Goal: Find specific fact: Find contact information

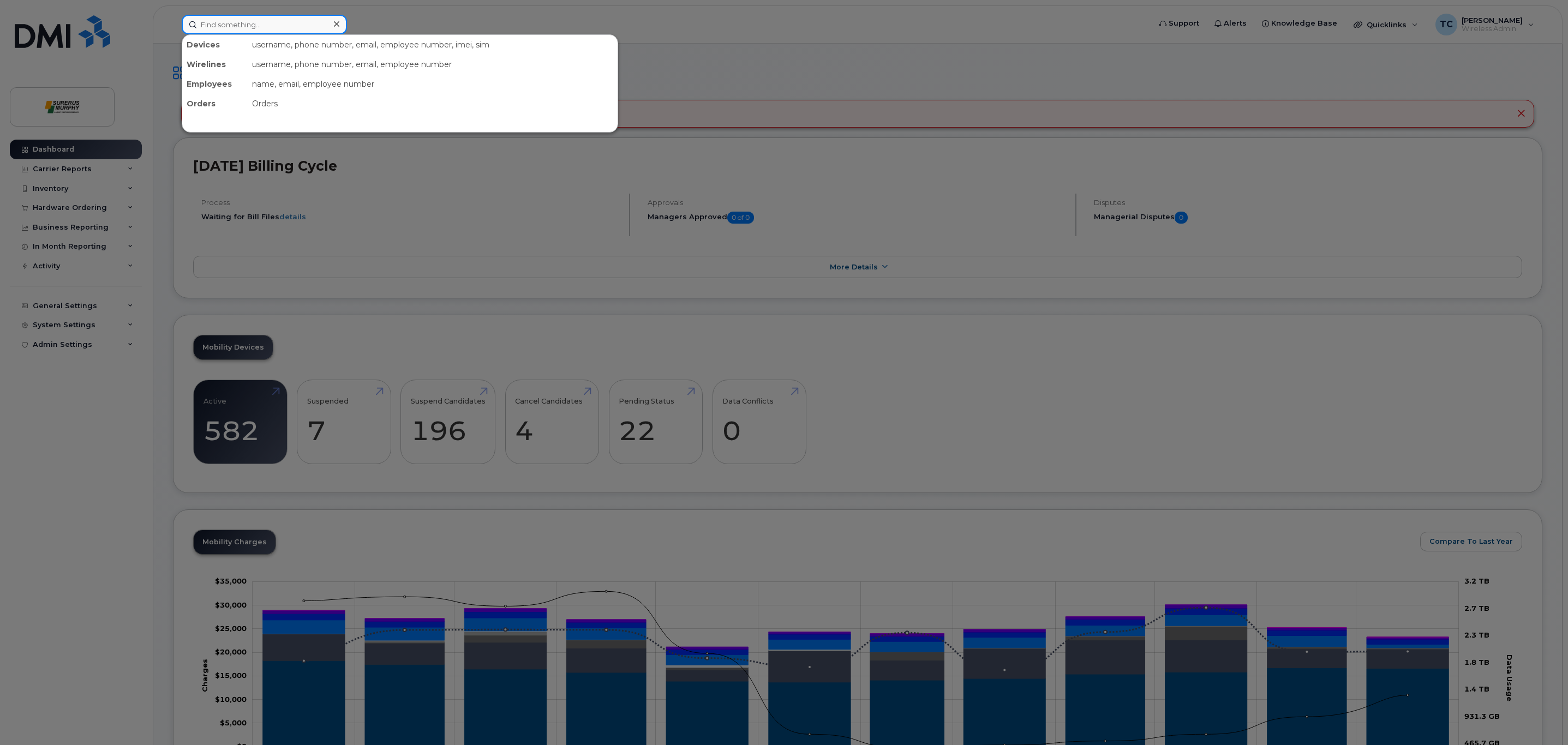
click at [294, 20] on input at bounding box center [264, 24] width 166 height 19
type input "S"
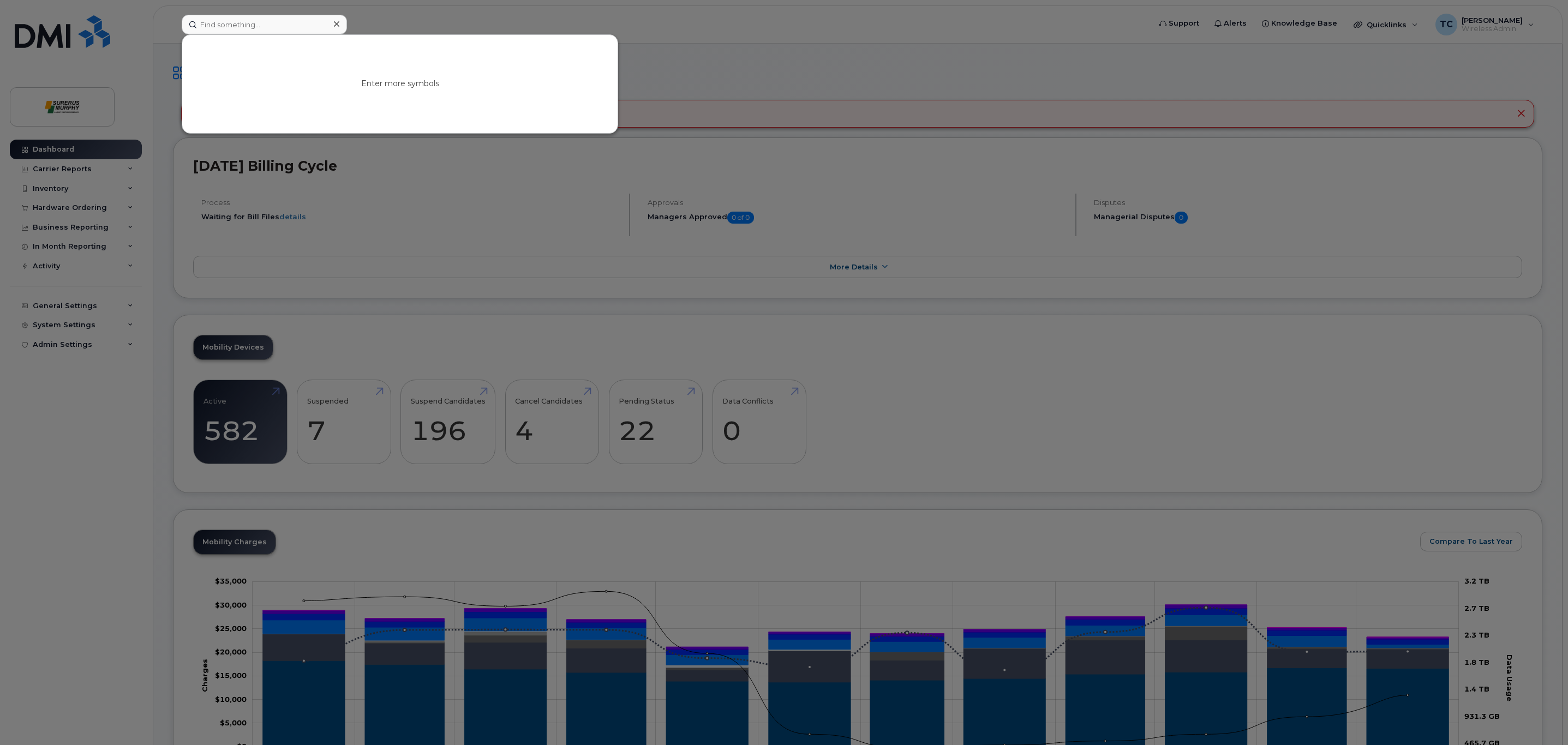
click at [569, 213] on div at bounding box center [784, 372] width 1568 height 745
click at [309, 27] on input at bounding box center [264, 24] width 166 height 19
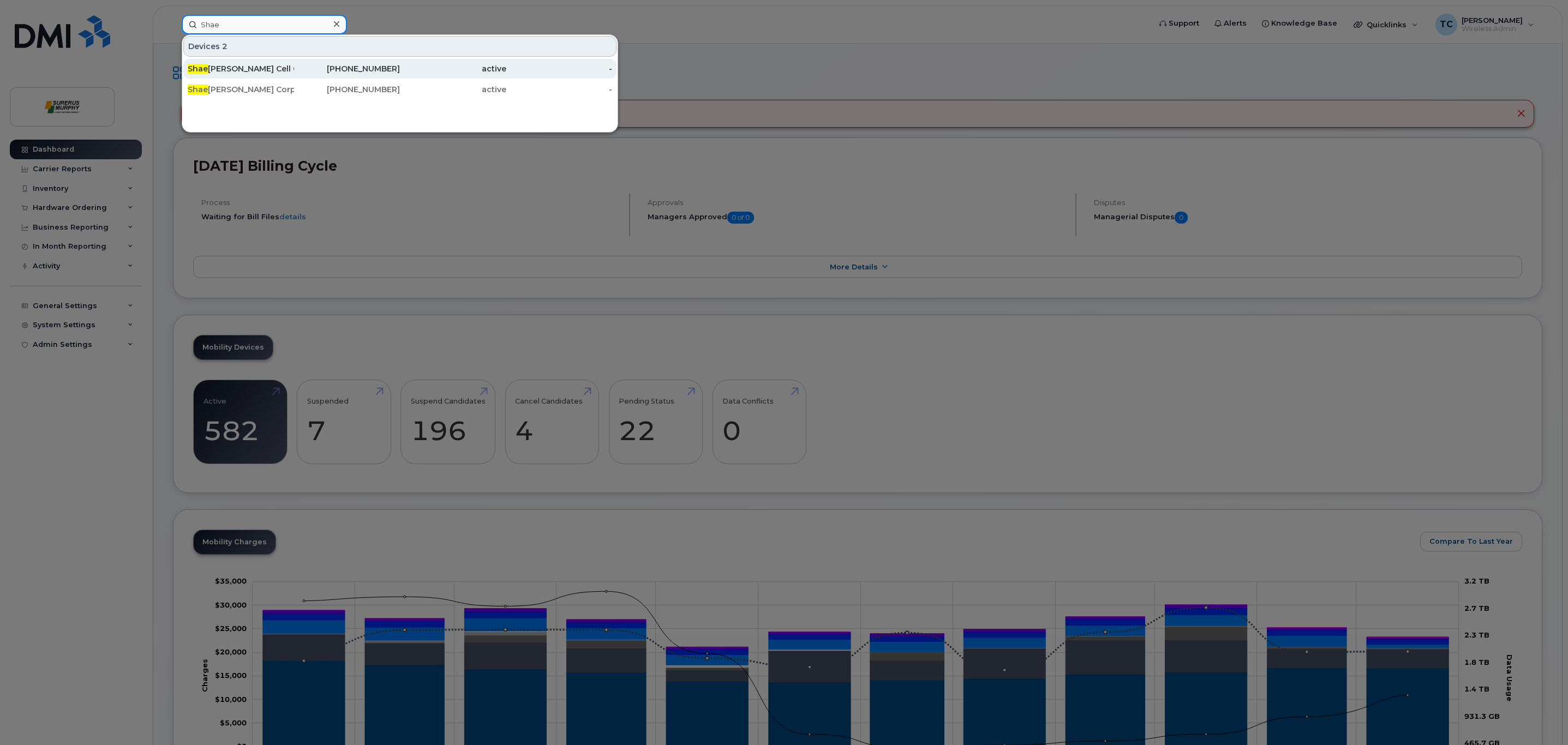
type input "Shae"
click at [400, 64] on div "[PHONE_NUMBER]" at bounding box center [453, 69] width 107 height 19
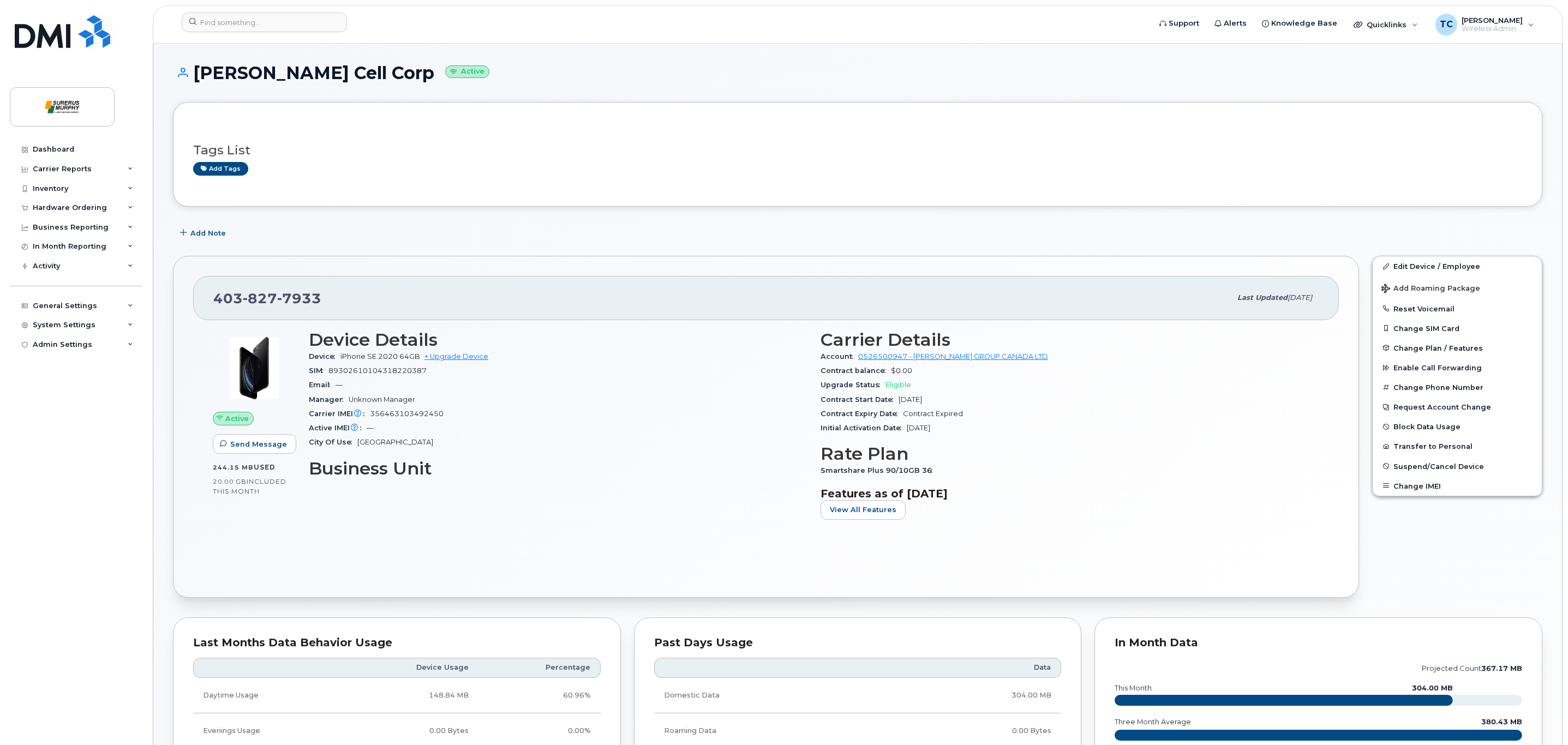
click at [697, 444] on div "City Of Use [GEOGRAPHIC_DATA]" at bounding box center [558, 442] width 499 height 15
click at [774, 227] on div "Add Note" at bounding box center [858, 233] width 1369 height 19
